Goal: Navigation & Orientation: Find specific page/section

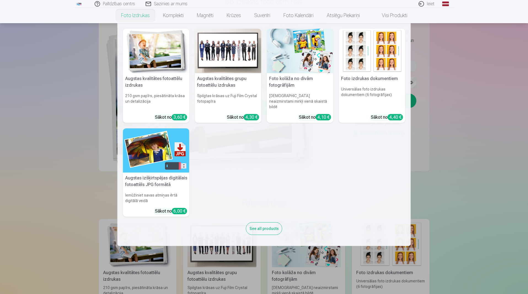
scroll to position [165, 0]
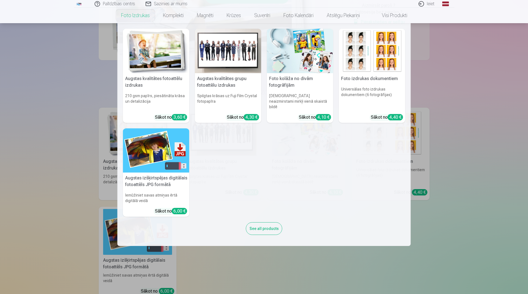
drag, startPoint x: 84, startPoint y: 151, endPoint x: 78, endPoint y: 152, distance: 6.4
click at [81, 152] on nav "Augstas kvalitātes fotoattēlu izdrukas 210 gsm papīrs, piesātināta krāsa un det…" at bounding box center [264, 134] width 528 height 223
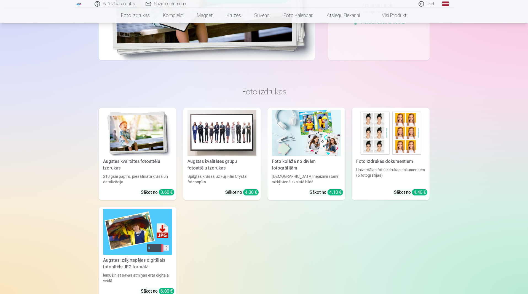
scroll to position [0, 0]
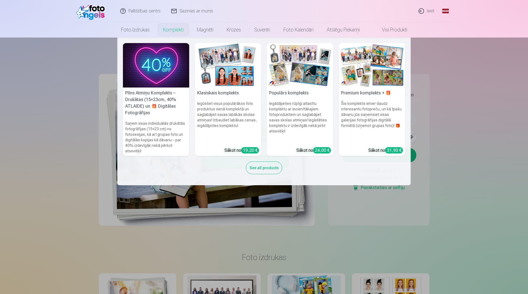
click at [254, 165] on div "See all products" at bounding box center [264, 167] width 36 height 13
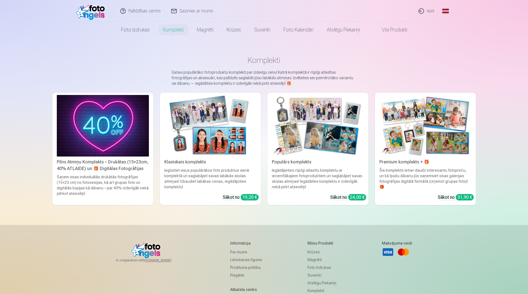
click at [386, 27] on link "Visi produkti" at bounding box center [390, 29] width 47 height 15
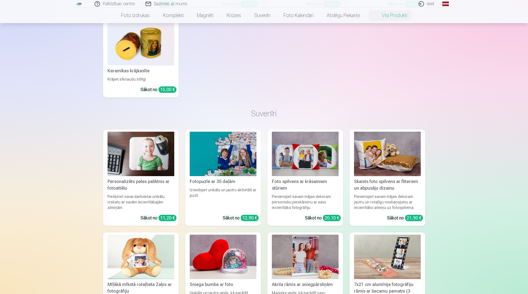
scroll to position [827, 0]
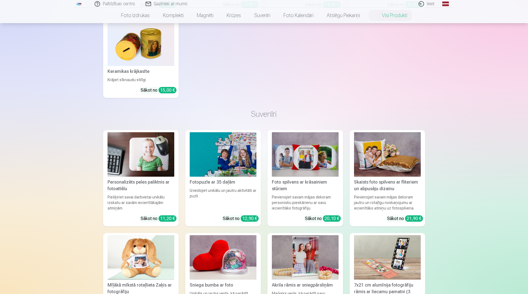
click at [79, 4] on img at bounding box center [79, 3] width 6 height 3
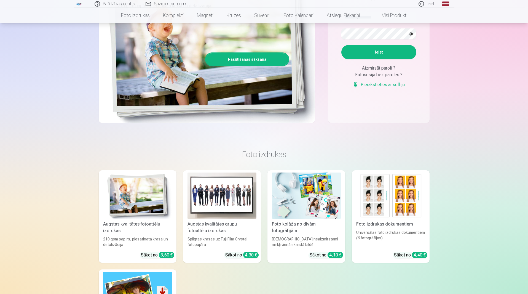
scroll to position [110, 0]
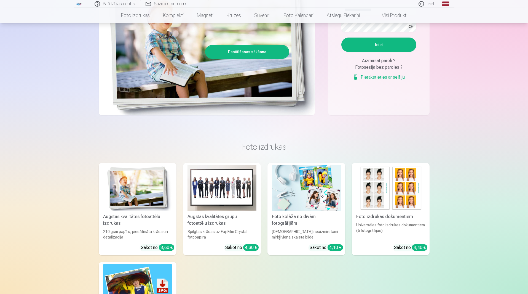
click at [397, 16] on link "Visi produkti" at bounding box center [390, 15] width 47 height 15
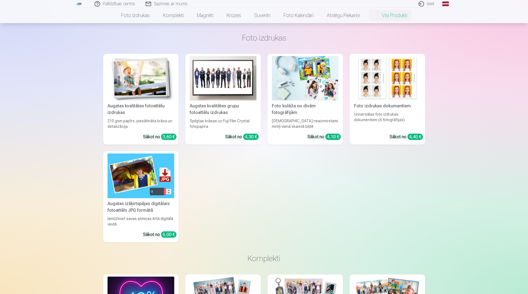
scroll to position [28, 0]
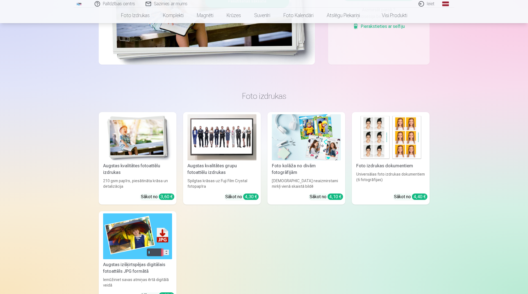
scroll to position [165, 0]
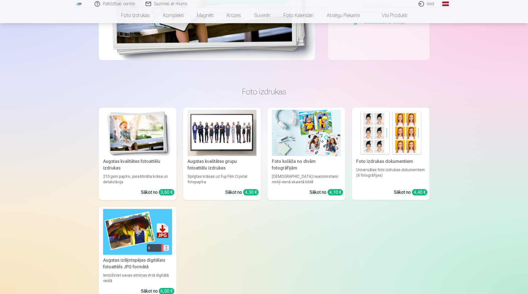
click at [132, 145] on img at bounding box center [137, 133] width 69 height 46
